Goal: Task Accomplishment & Management: Manage account settings

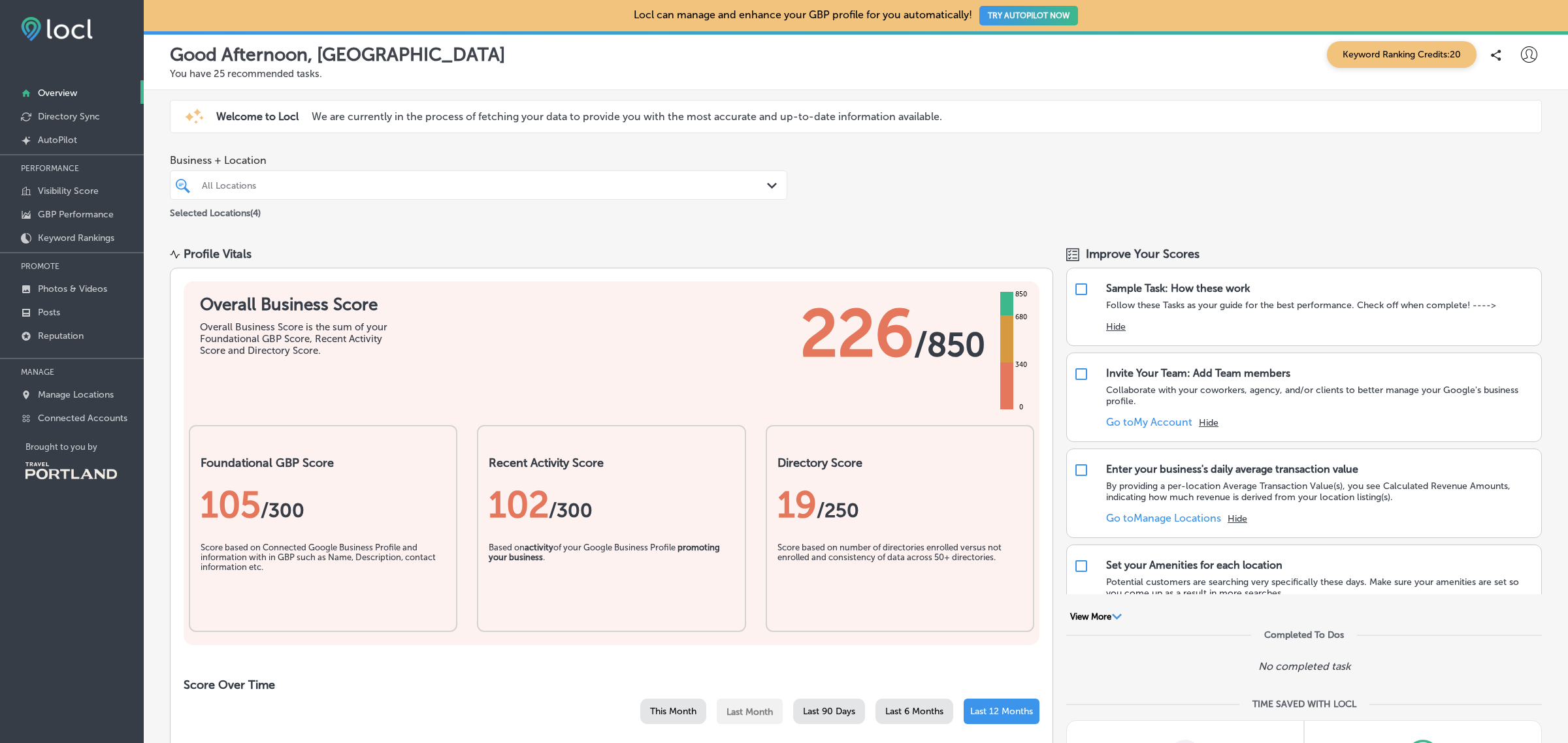
click at [1521, 51] on icon at bounding box center [1529, 54] width 16 height 16
click at [1493, 168] on p "Log Out" at bounding box center [1501, 168] width 39 height 16
